Goal: Information Seeking & Learning: Find specific fact

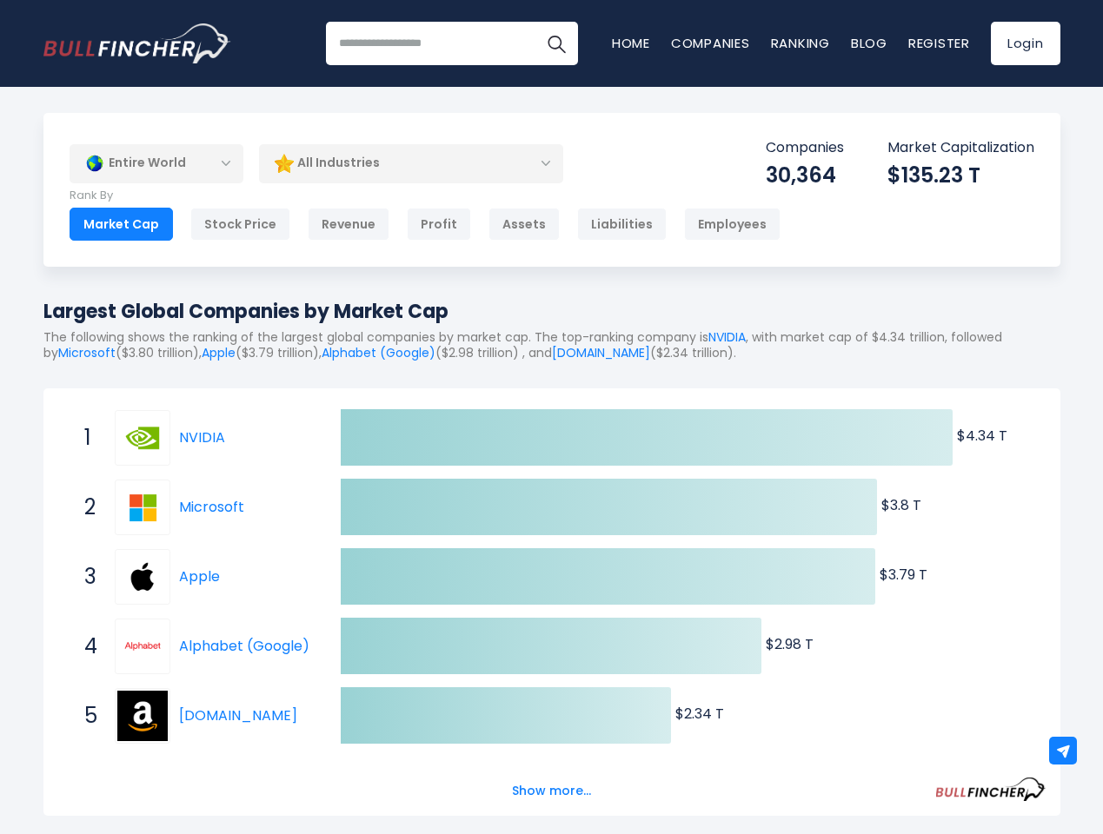
click at [452, 43] on input "search" at bounding box center [452, 43] width 252 height 43
click at [1063, 751] on img at bounding box center [1063, 751] width 15 height 15
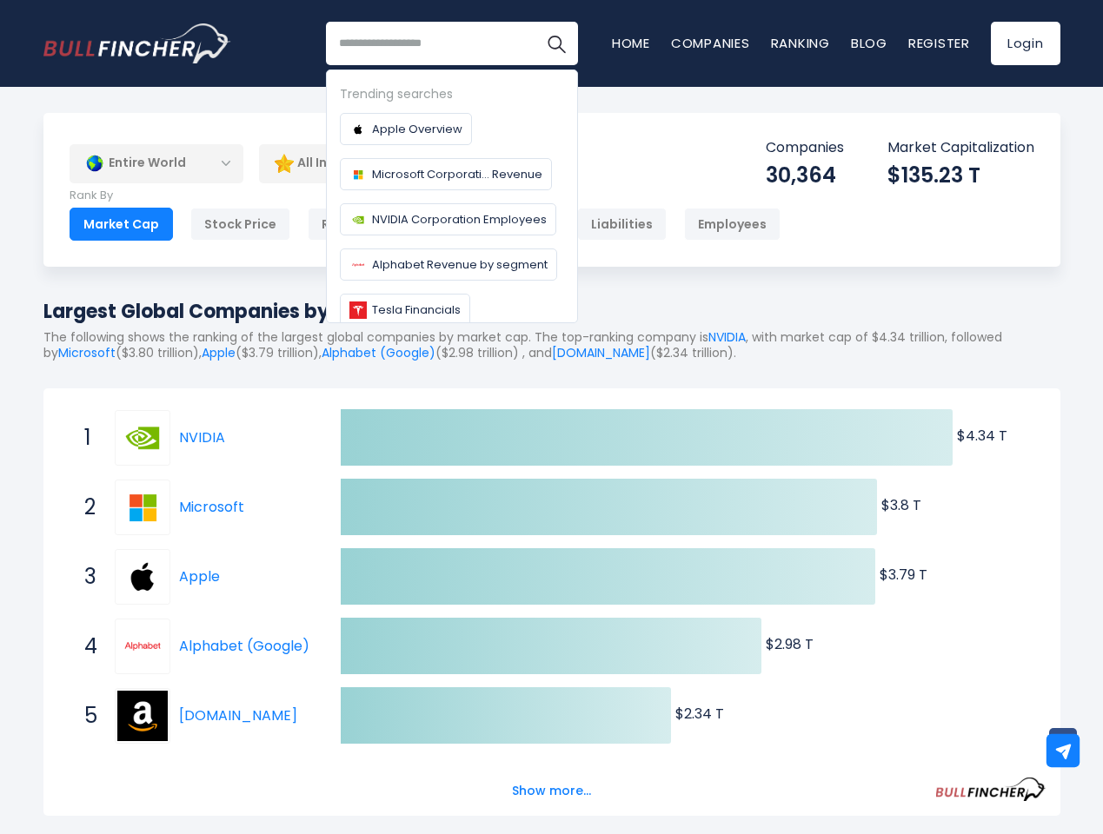
click at [156, 163] on div "Entire World" at bounding box center [157, 163] width 174 height 40
click at [411, 163] on link "Microsoft Corporati... Revenue" at bounding box center [446, 174] width 212 height 32
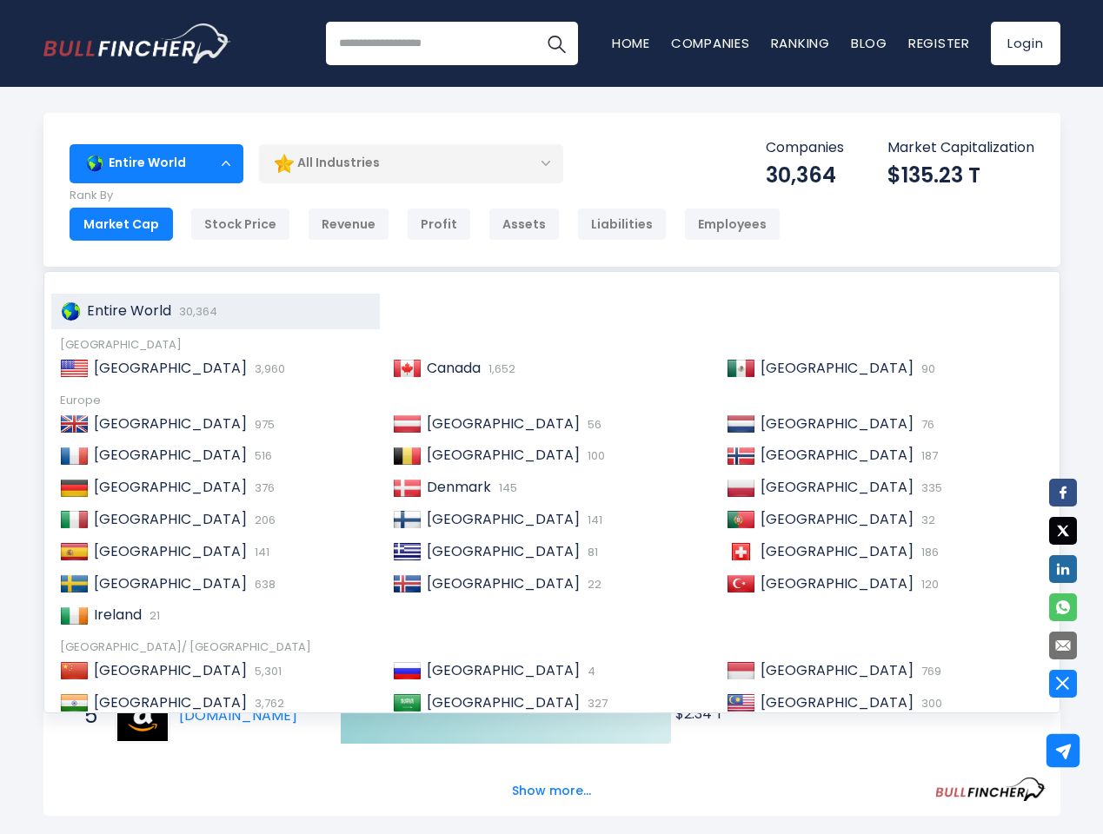
click at [552, 621] on ul "United Kingdom 975 Austria 56 Netherlands 76 France 516 Belgium 100 Norway 187" at bounding box center [551, 521] width 1001 height 224
